Goal: Task Accomplishment & Management: Manage account settings

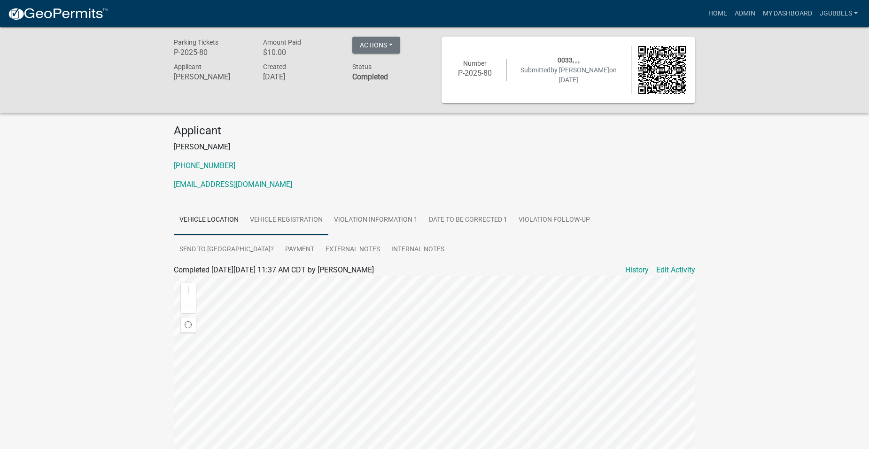
click at [302, 221] on link "Vehicle Registration" at bounding box center [286, 220] width 84 height 30
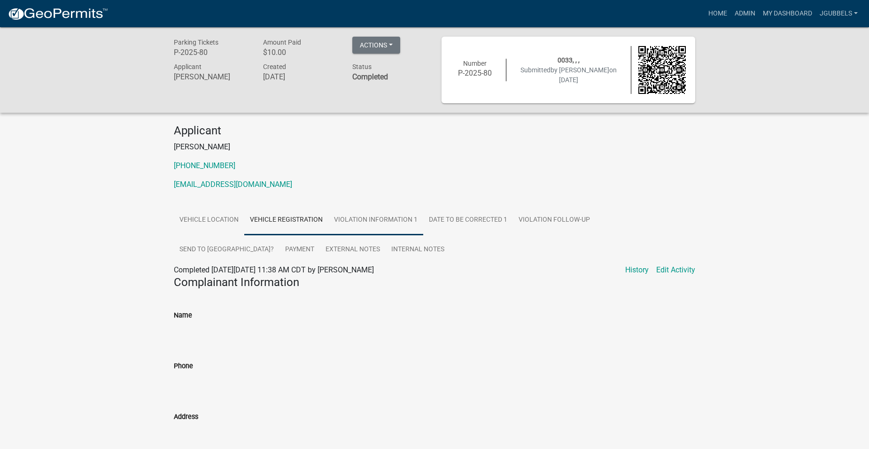
click at [382, 223] on link "Violation Information 1" at bounding box center [375, 220] width 95 height 30
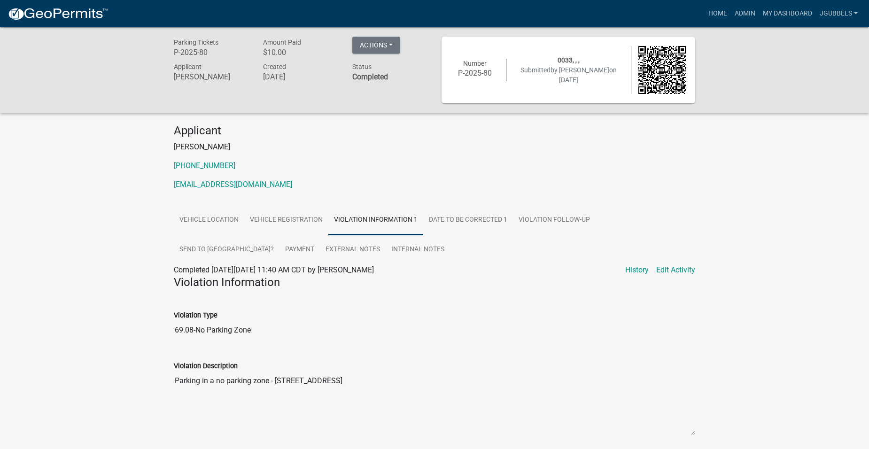
scroll to position [184, 0]
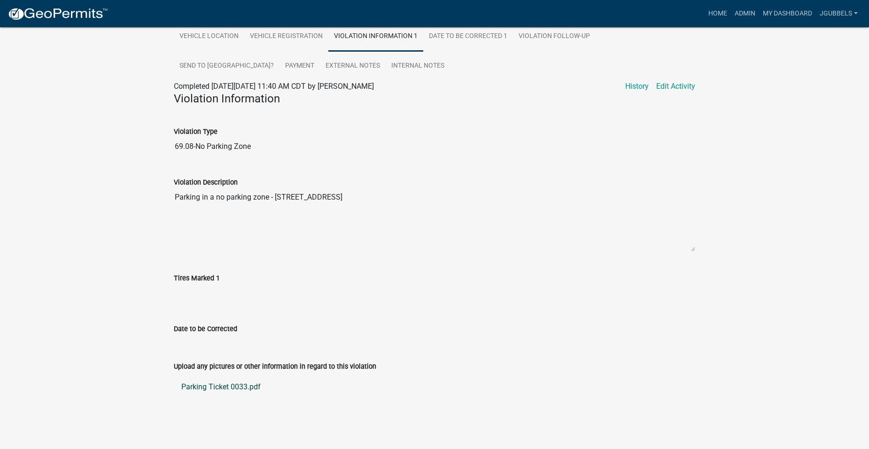
click at [246, 390] on link "Parking Ticket 0033.pdf" at bounding box center [434, 387] width 521 height 23
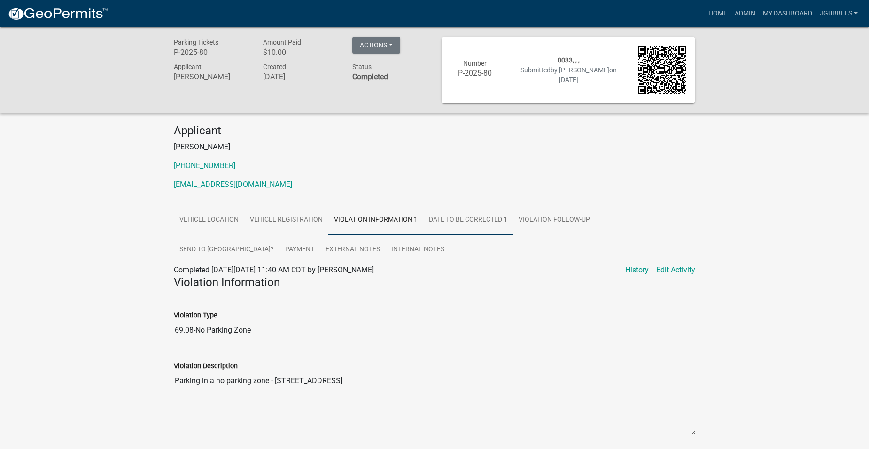
click at [463, 221] on link "Date To Be Corrected 1" at bounding box center [468, 220] width 90 height 30
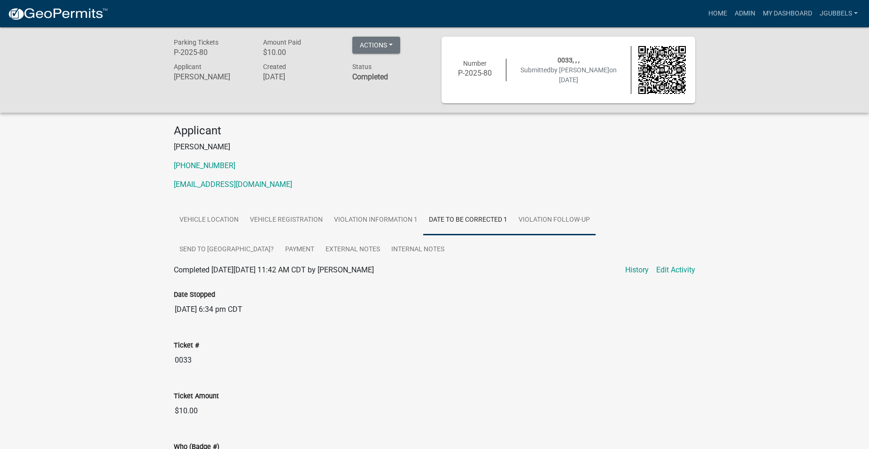
click at [575, 215] on link "Violation Follow-up" at bounding box center [554, 220] width 83 height 30
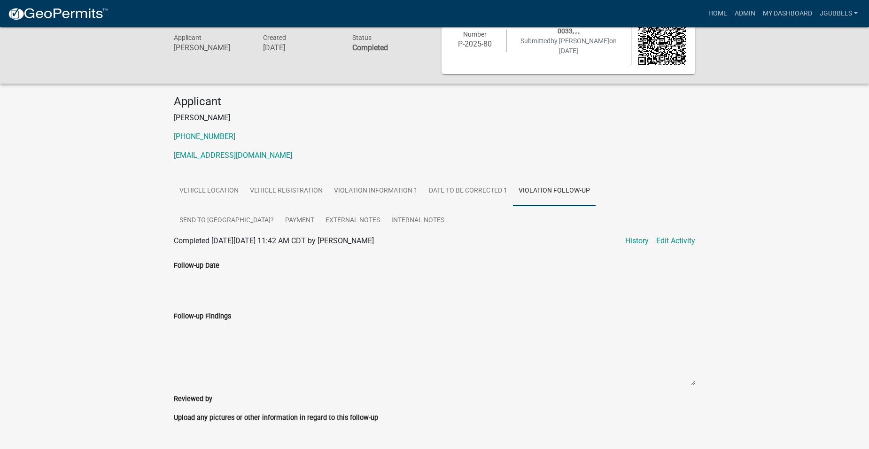
scroll to position [58, 0]
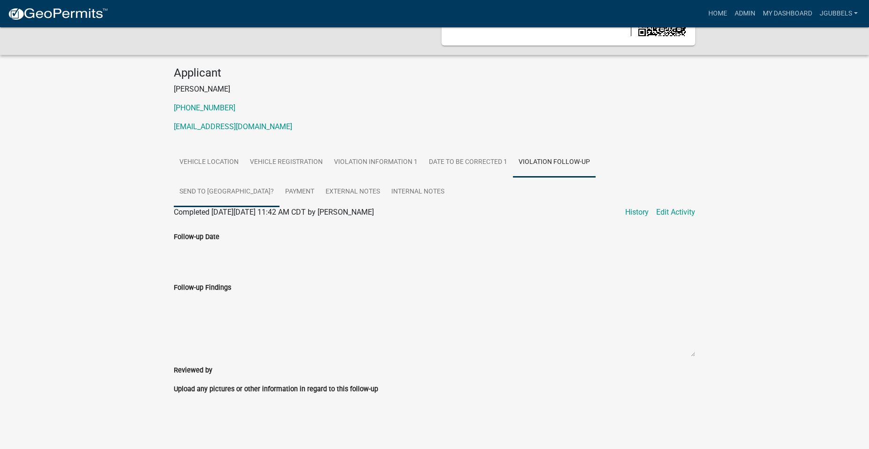
click at [279, 177] on link "Send to Court House?" at bounding box center [227, 192] width 106 height 30
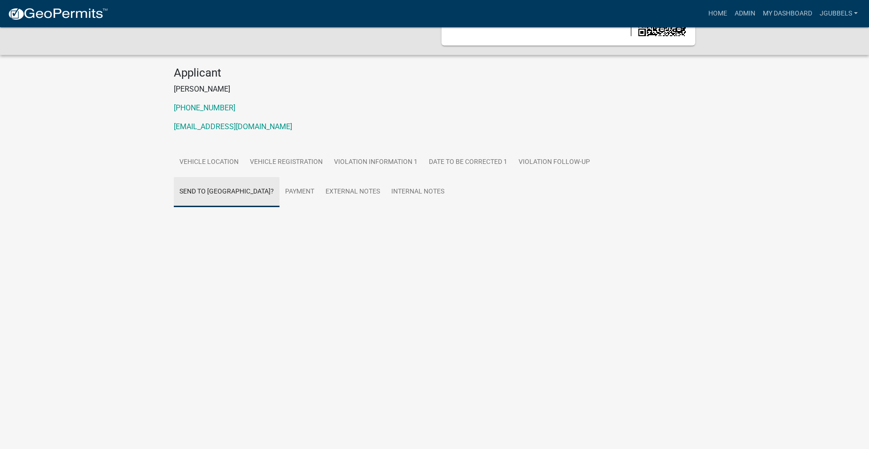
scroll to position [27, 0]
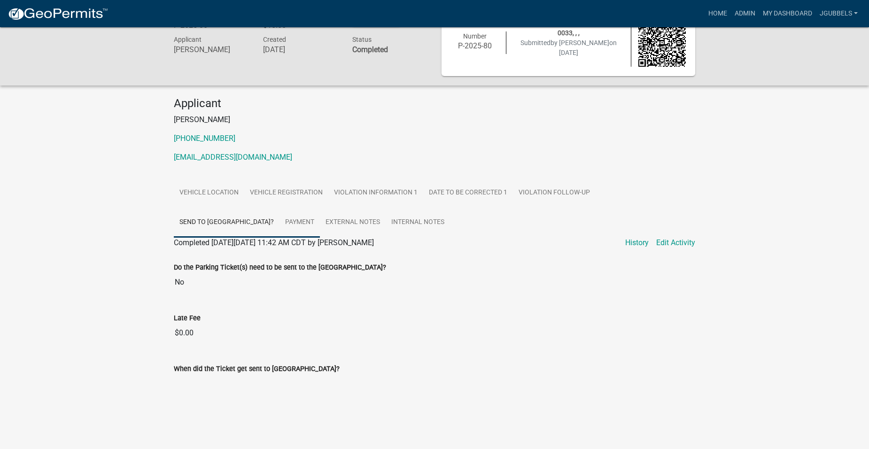
click at [279, 221] on link "Payment" at bounding box center [299, 223] width 40 height 30
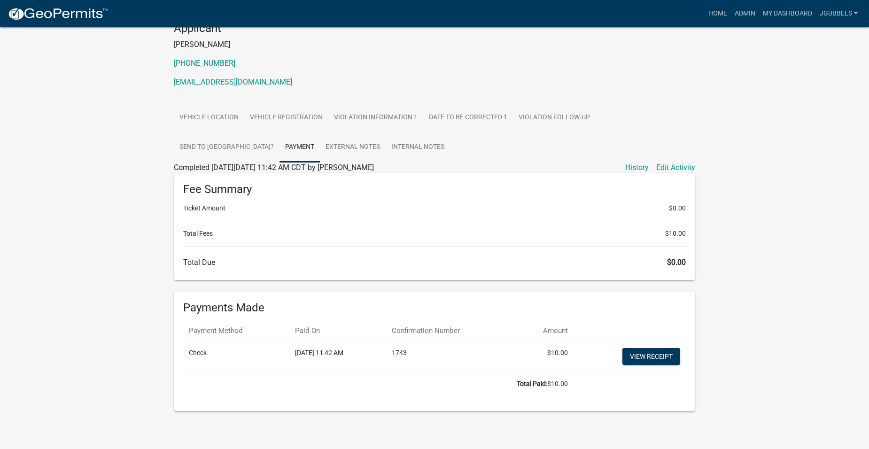
scroll to position [104, 0]
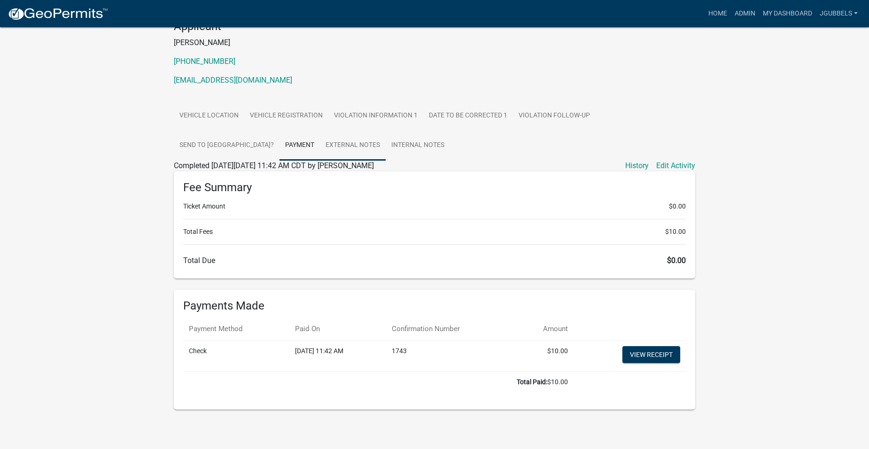
click at [320, 153] on link "External Notes" at bounding box center [353, 146] width 66 height 30
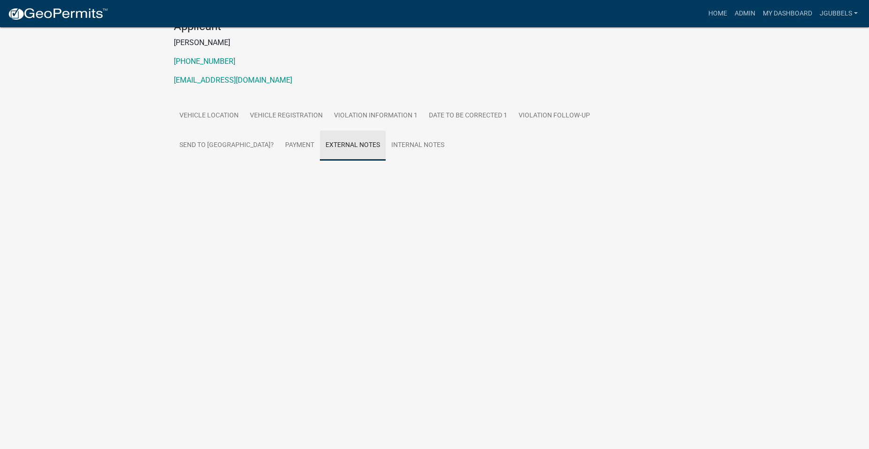
scroll to position [27, 0]
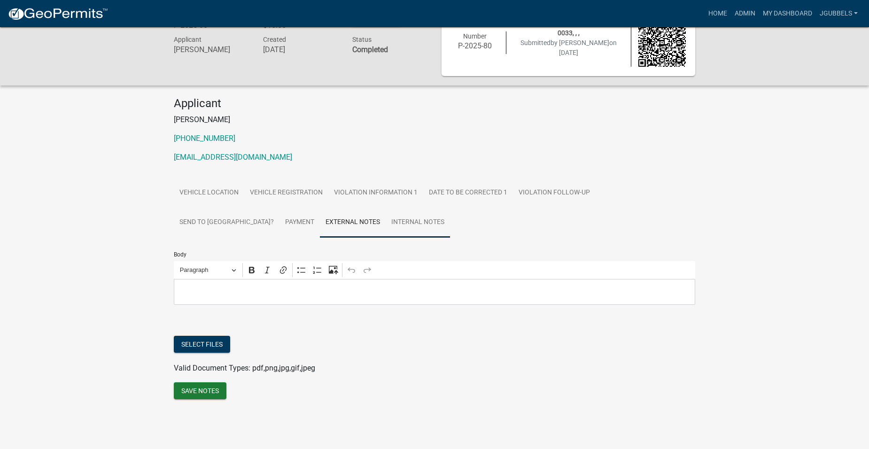
click at [386, 218] on link "Internal Notes" at bounding box center [418, 223] width 64 height 30
click at [227, 200] on link "Vehicle Location" at bounding box center [209, 193] width 70 height 30
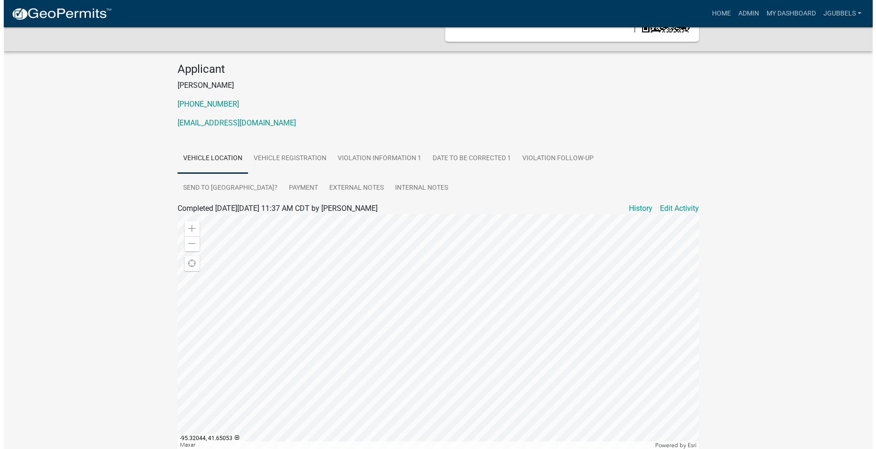
scroll to position [0, 0]
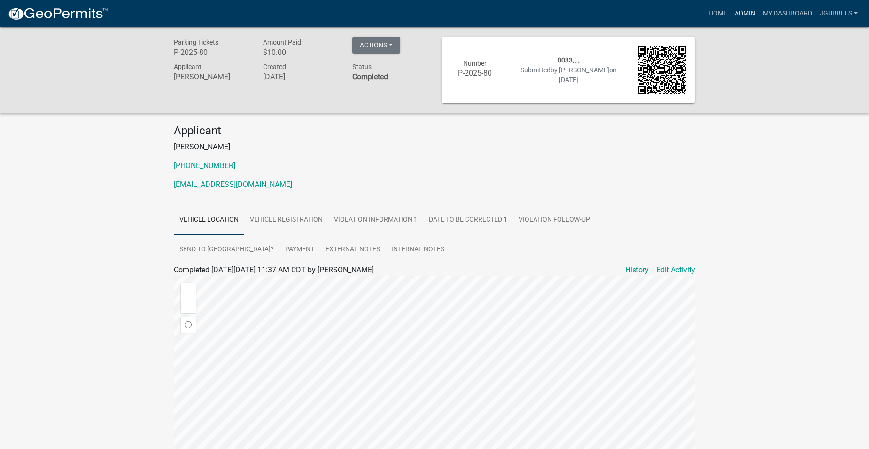
click at [734, 21] on link "Admin" at bounding box center [745, 14] width 28 height 18
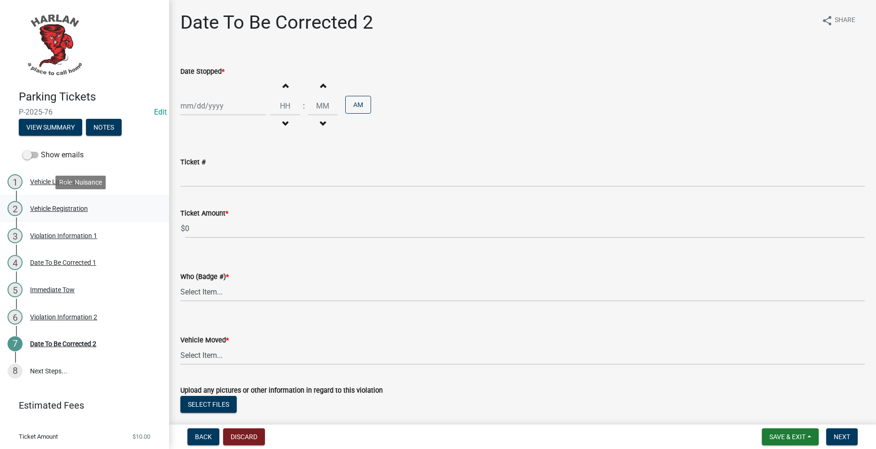
click at [93, 205] on div "2 Vehicle Registration" at bounding box center [81, 208] width 147 height 15
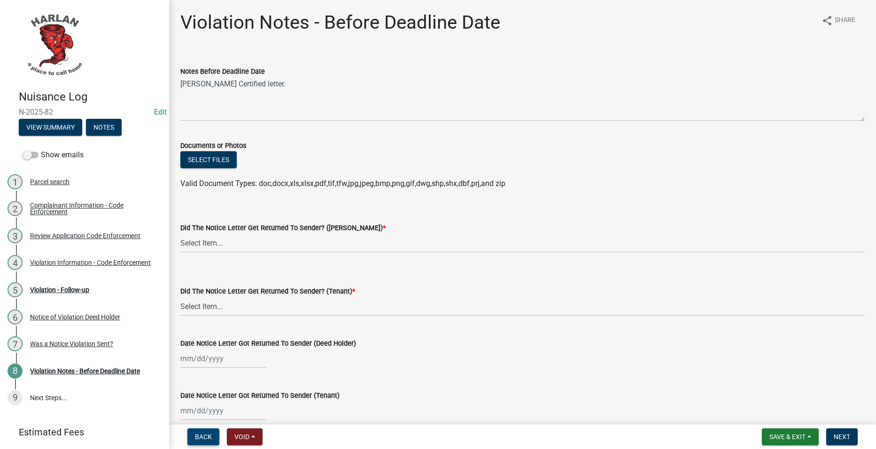
click at [212, 436] on button "Back" at bounding box center [203, 436] width 32 height 17
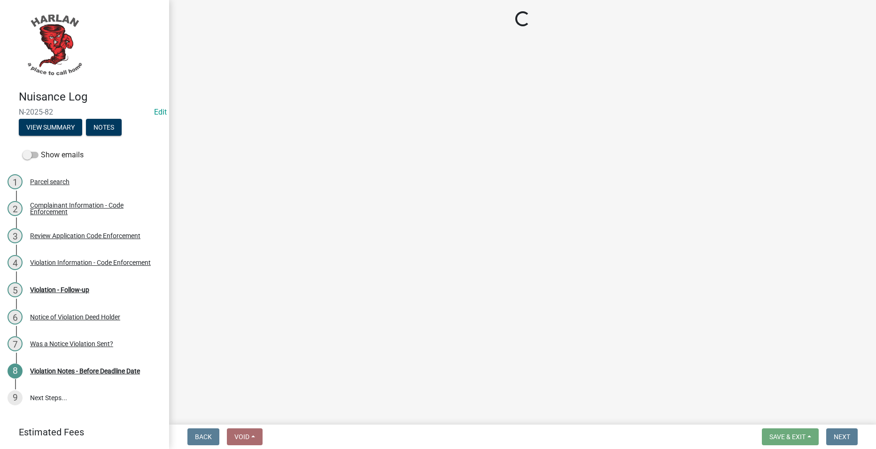
select select "293e99c7-44a0-45b5-b16f-7dd4030f98f0"
select select "6d9a1f9d-c155-414c-9ce3-cd60ff01aca6"
select select "a7ada854-cad3-4cd9-b1c3-a829e5073110"
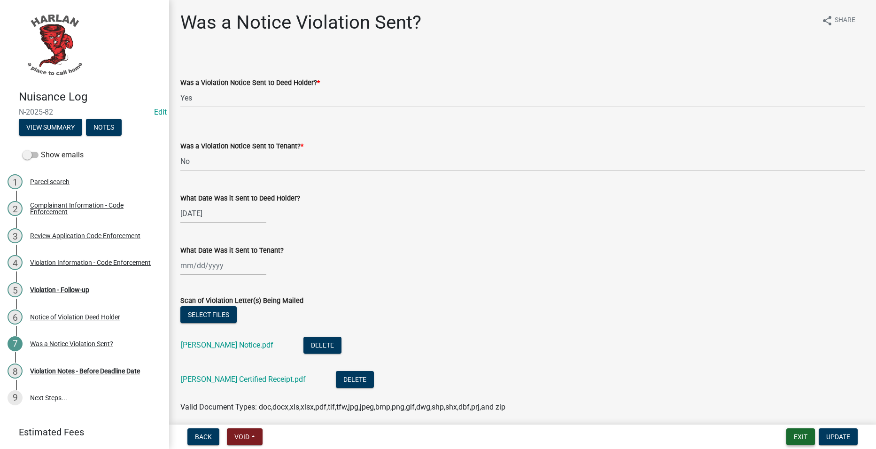
click at [799, 431] on button "Exit" at bounding box center [800, 436] width 29 height 17
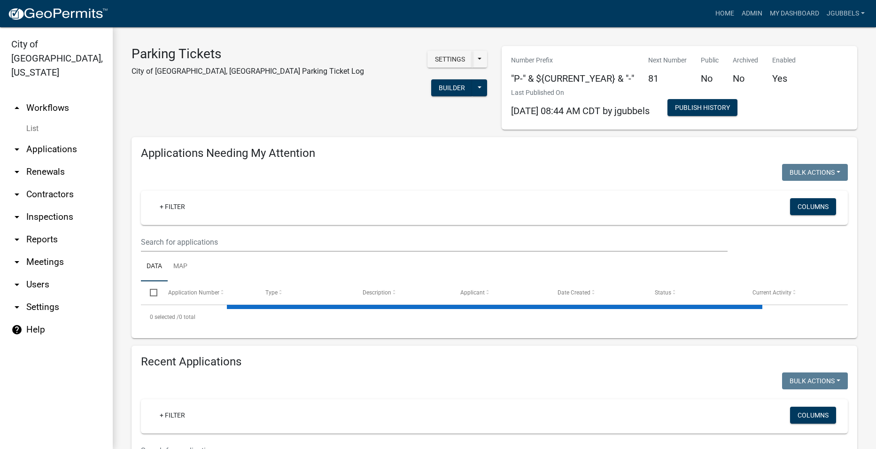
select select "2: 50"
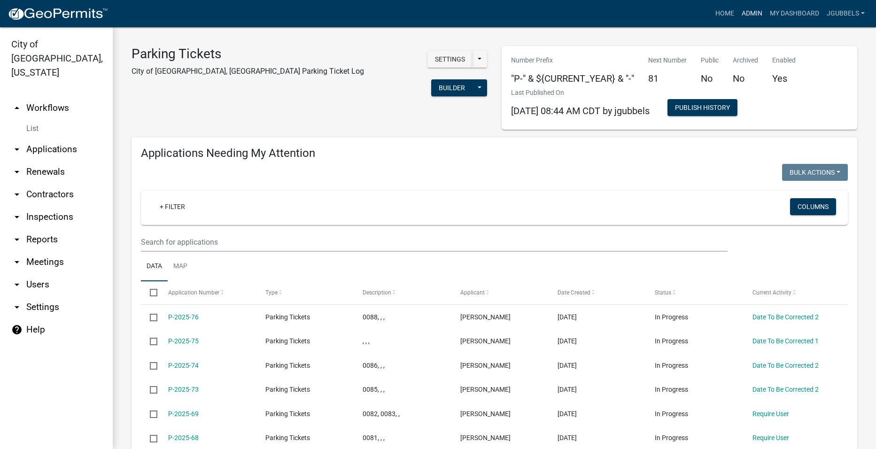
click at [755, 17] on link "Admin" at bounding box center [752, 14] width 28 height 18
